Goal: Information Seeking & Learning: Learn about a topic

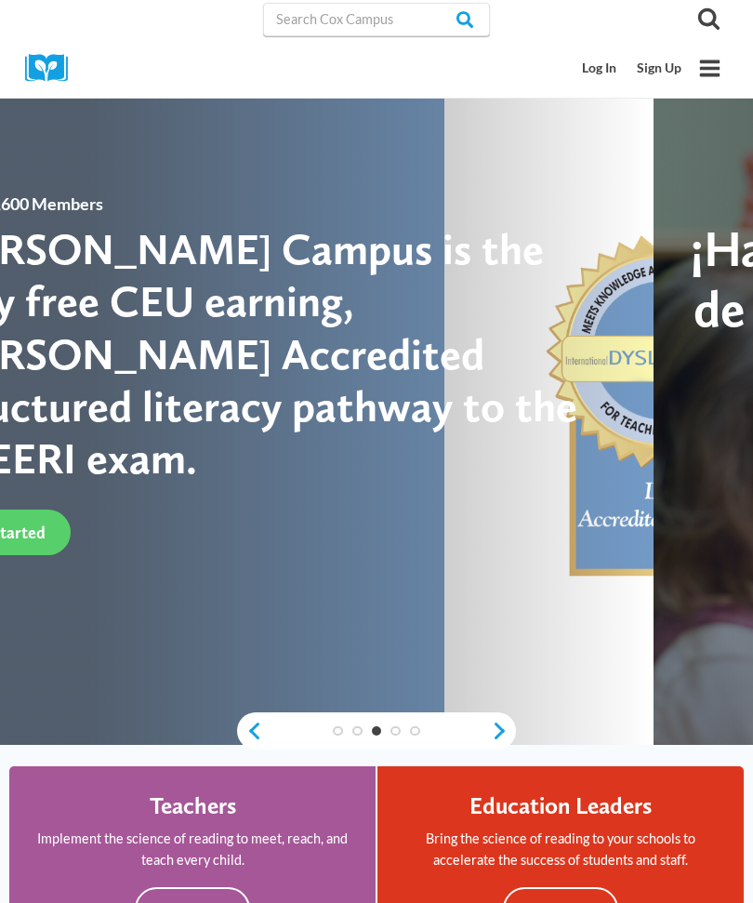
click at [661, 71] on link "Sign Up" at bounding box center [659, 68] width 65 height 34
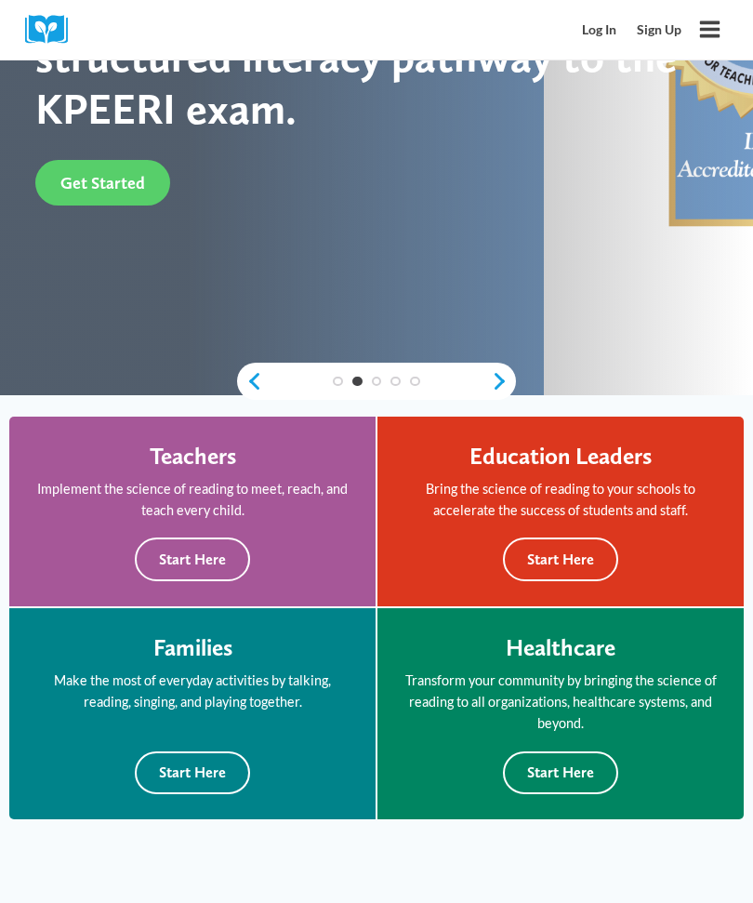
scroll to position [353, 0]
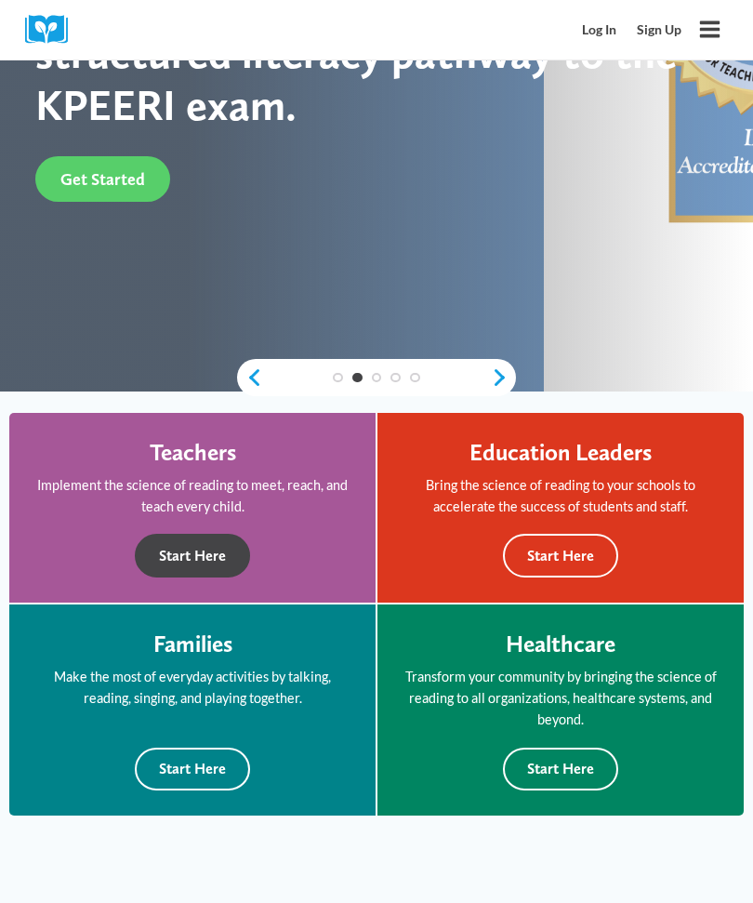
click at [200, 558] on button "Start Here" at bounding box center [192, 556] width 115 height 44
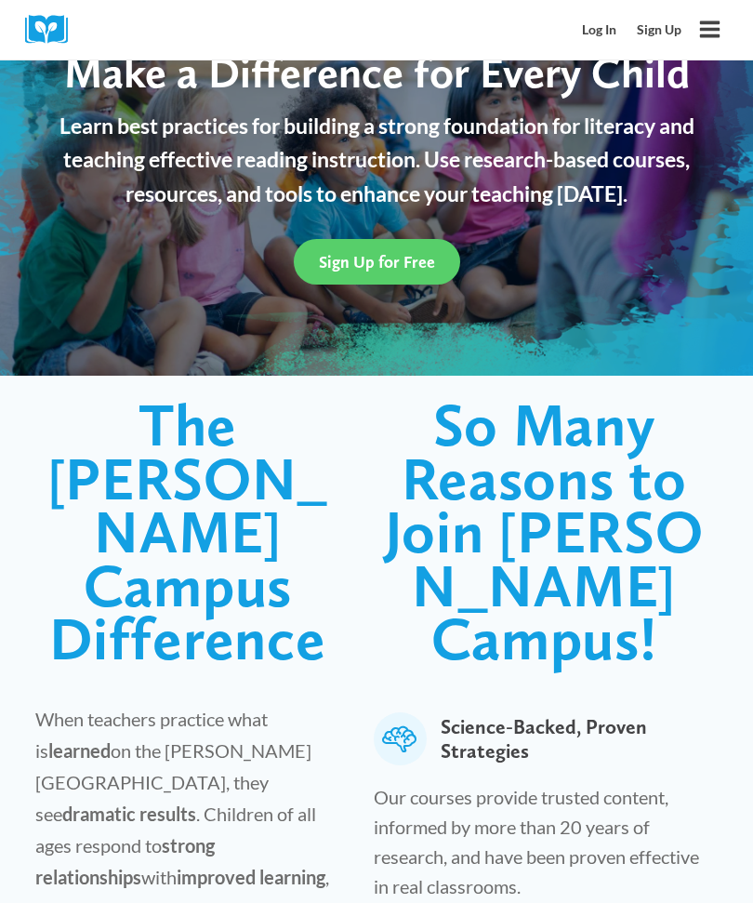
scroll to position [156, 0]
click at [605, 30] on link "Log In" at bounding box center [600, 30] width 55 height 34
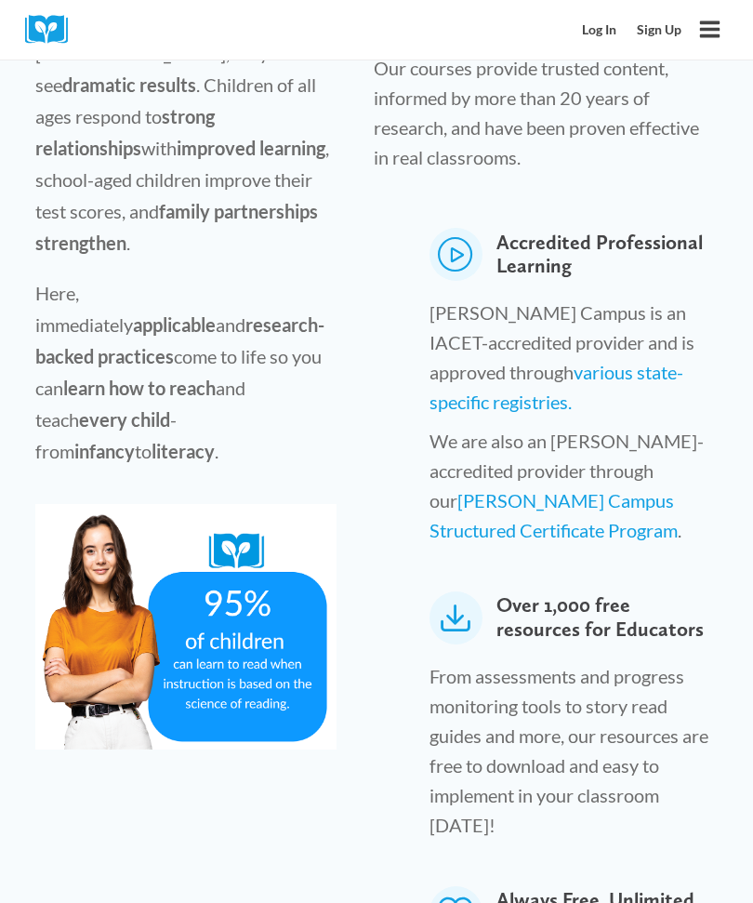
scroll to position [884, 0]
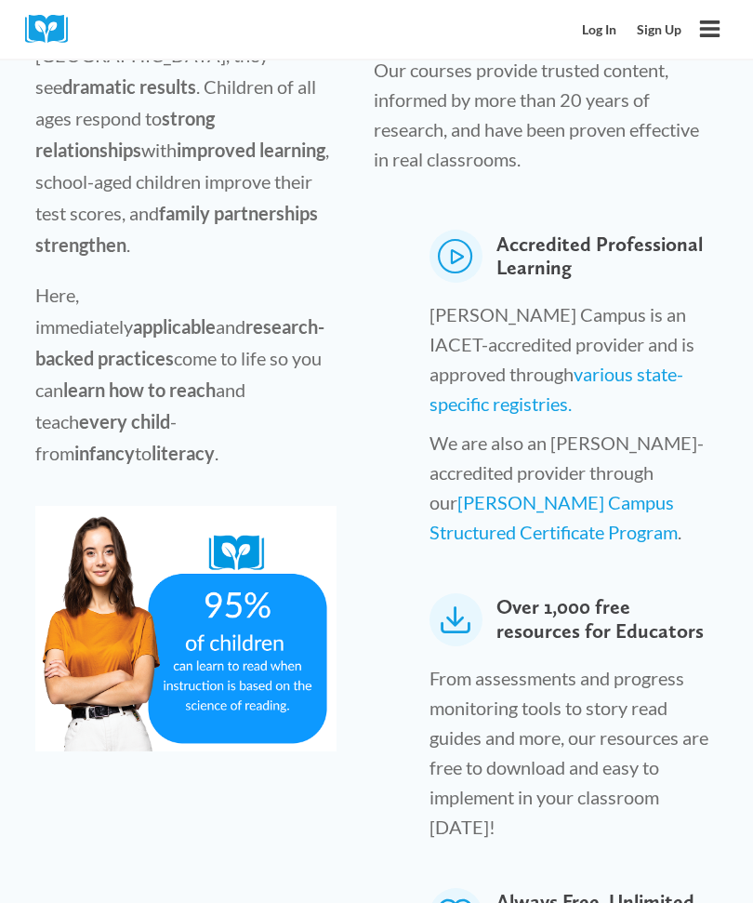
click at [460, 594] on icon at bounding box center [456, 620] width 53 height 53
click at [572, 594] on span "Over 1,000 free resources for Educators" at bounding box center [604, 620] width 214 height 53
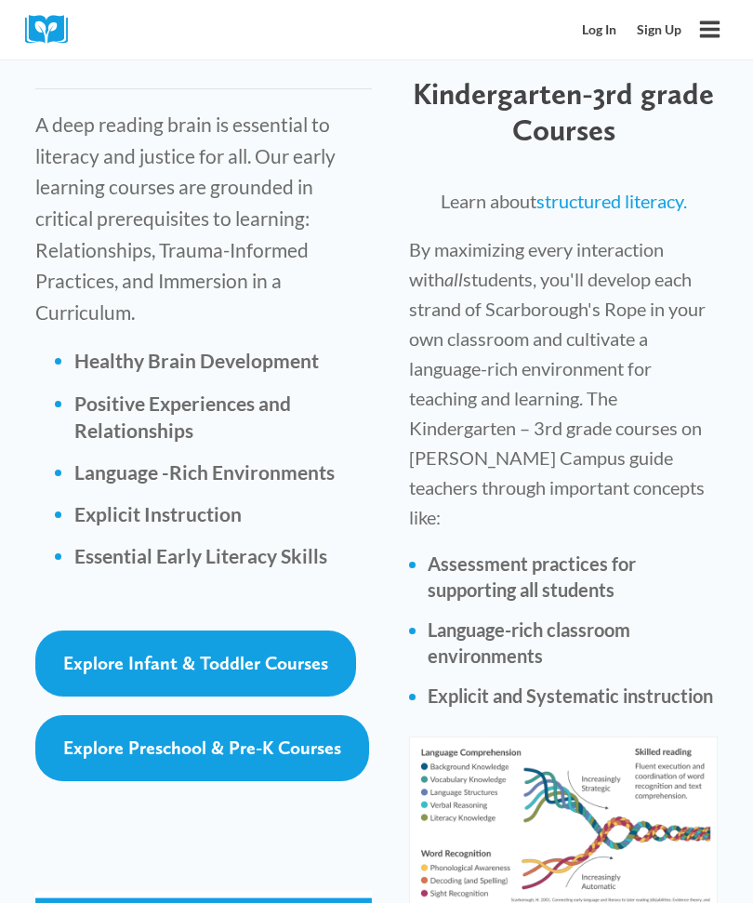
scroll to position [3240, 0]
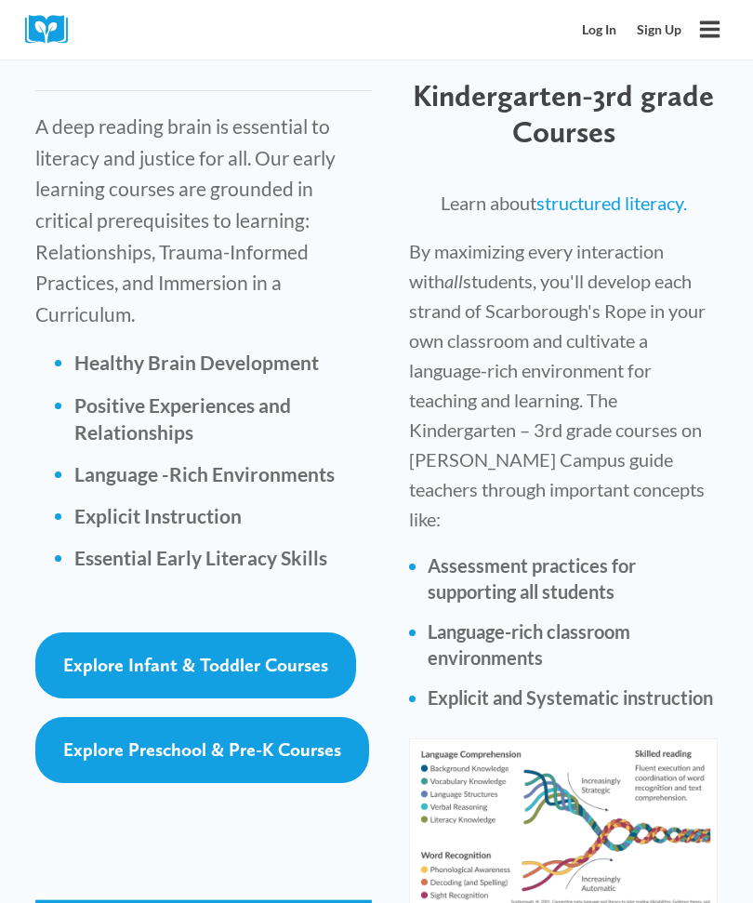
click at [291, 739] on span "Explore Preschool & Pre-K Courses" at bounding box center [202, 750] width 278 height 22
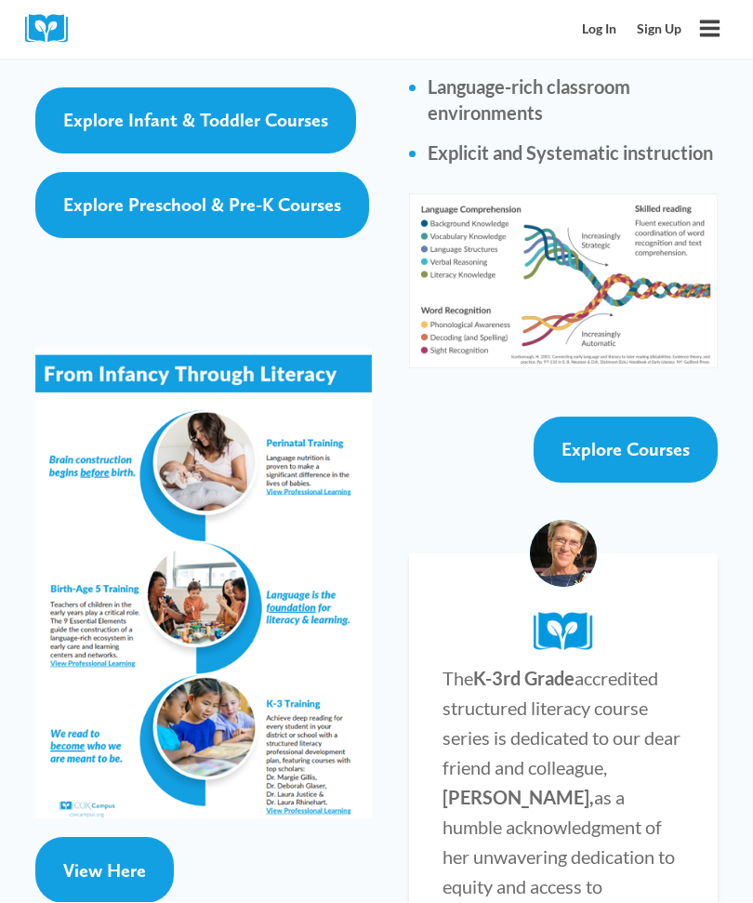
scroll to position [3785, 0]
click at [634, 438] on span "Explore Courses" at bounding box center [626, 449] width 128 height 22
